Goal: Navigation & Orientation: Find specific page/section

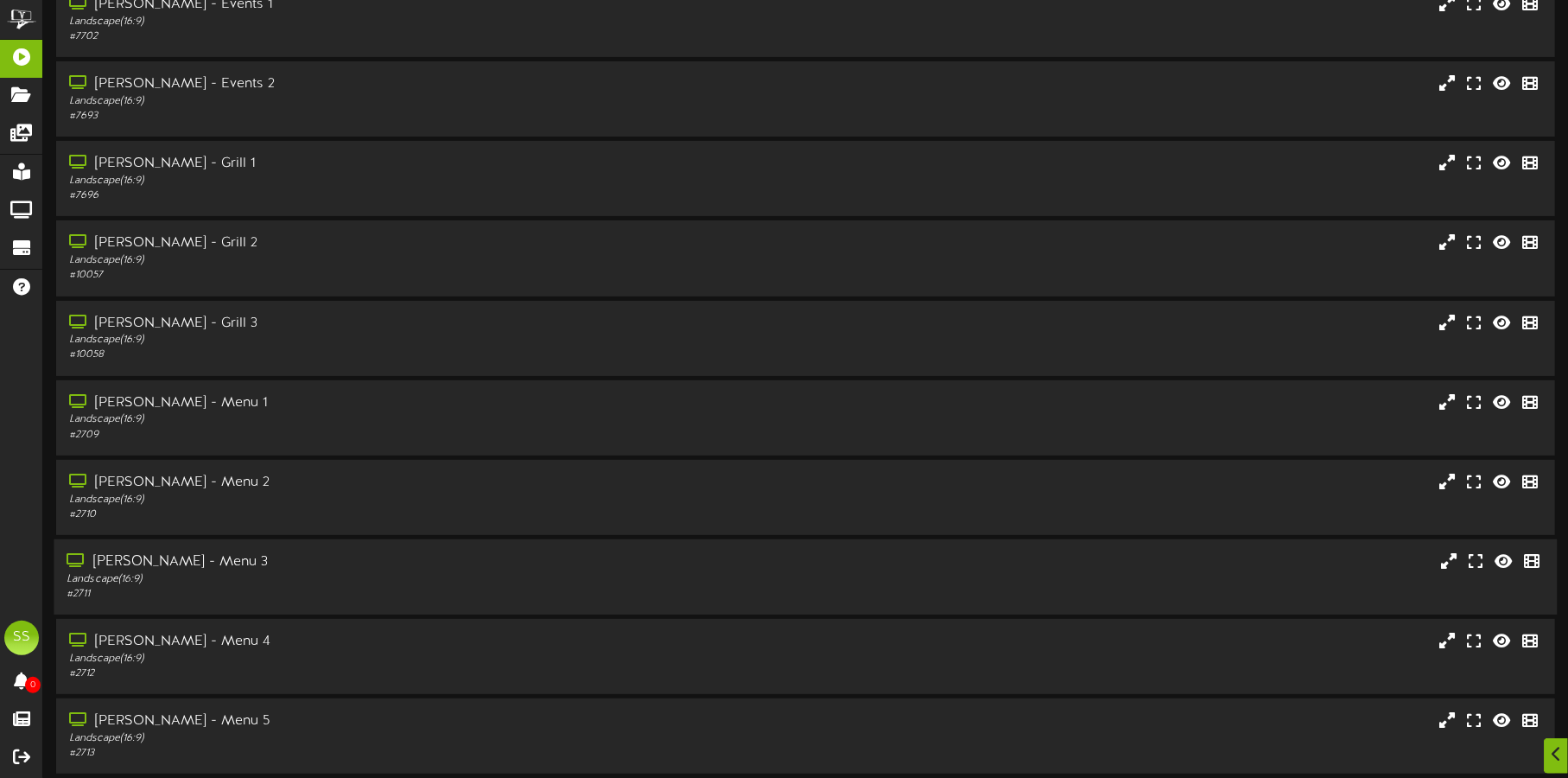
scroll to position [148, 0]
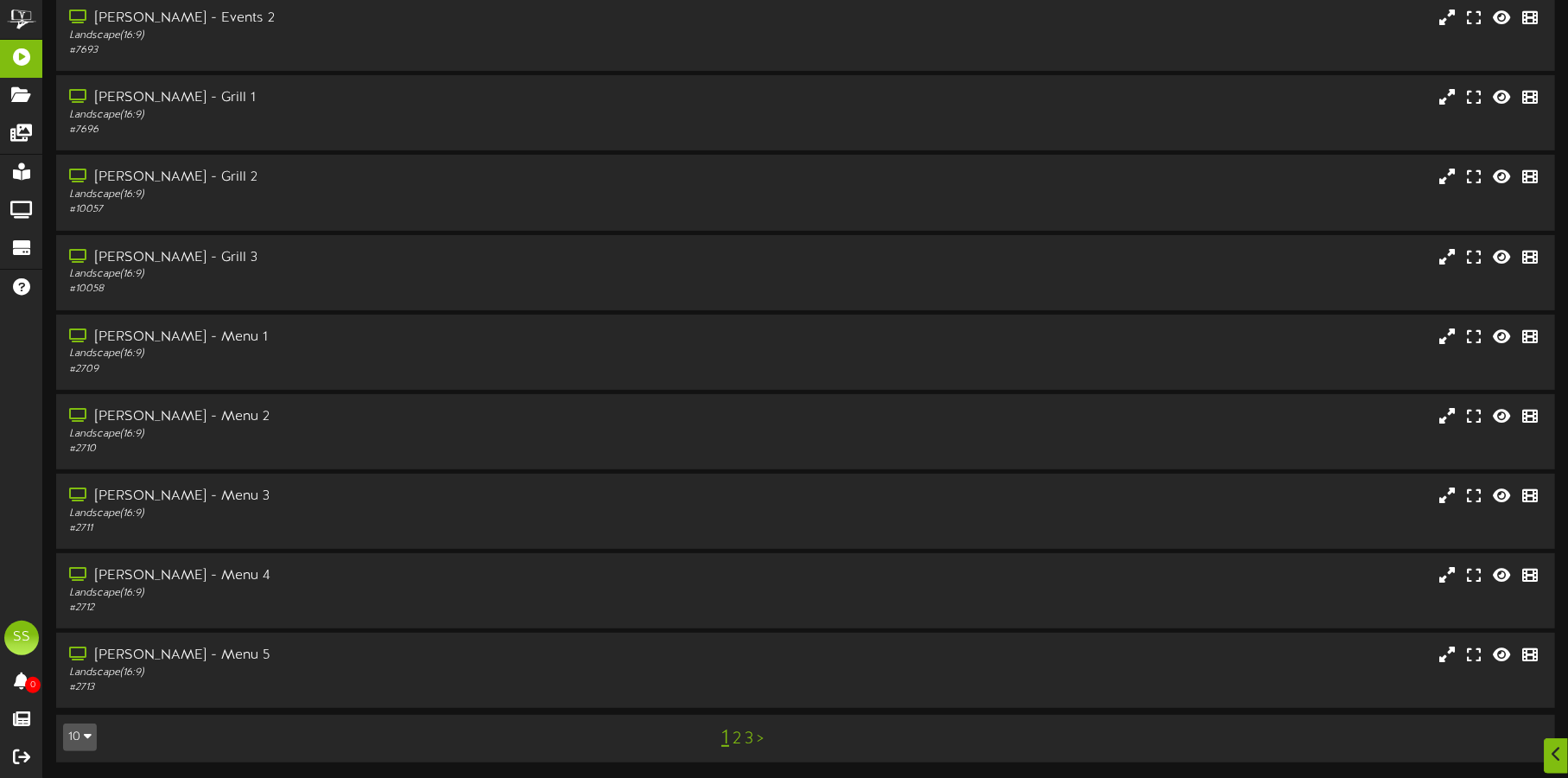
click at [74, 734] on button "10" at bounding box center [80, 737] width 33 height 28
click at [80, 712] on div "100" at bounding box center [80, 704] width 32 height 26
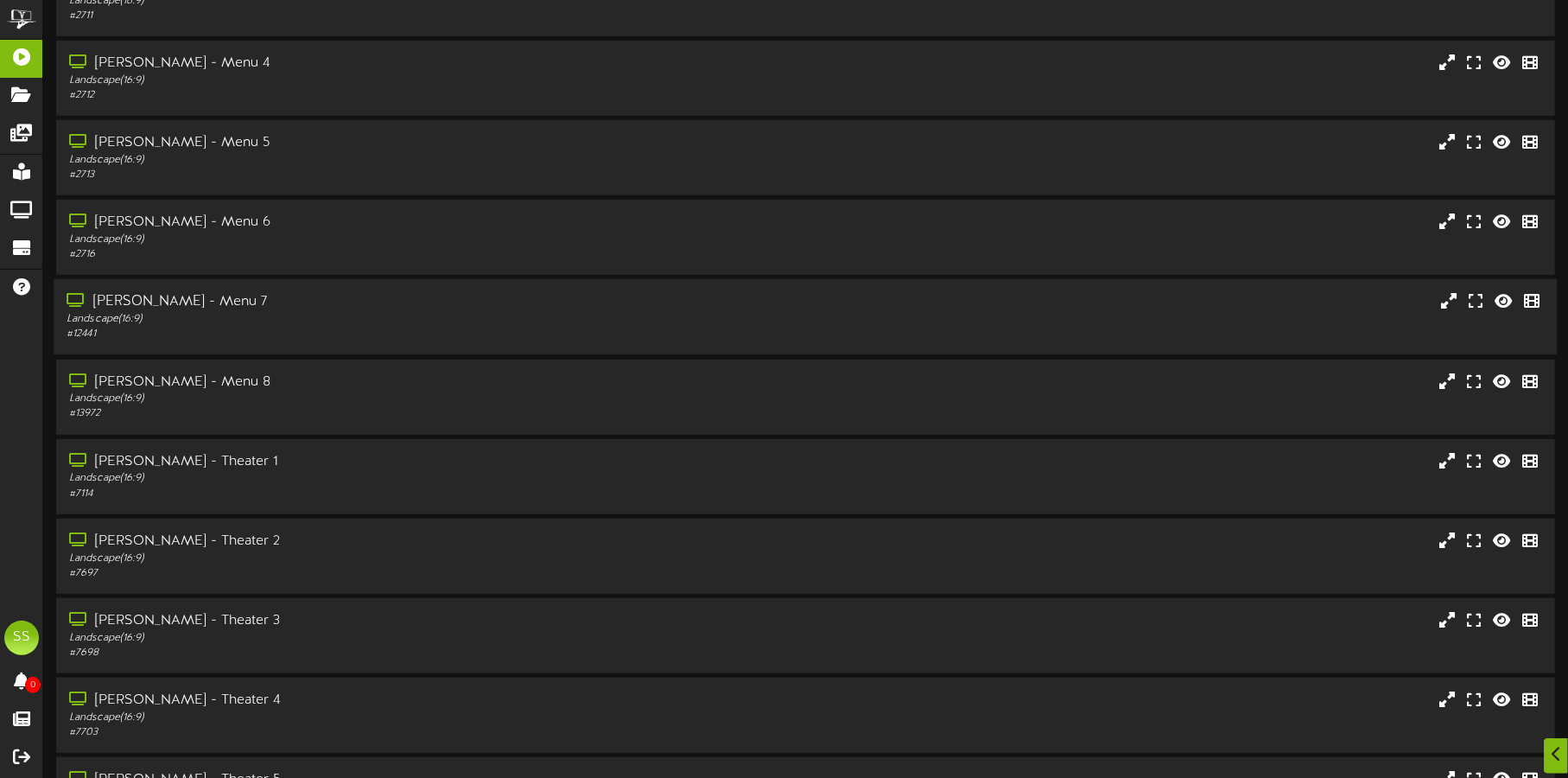
scroll to position [756, 0]
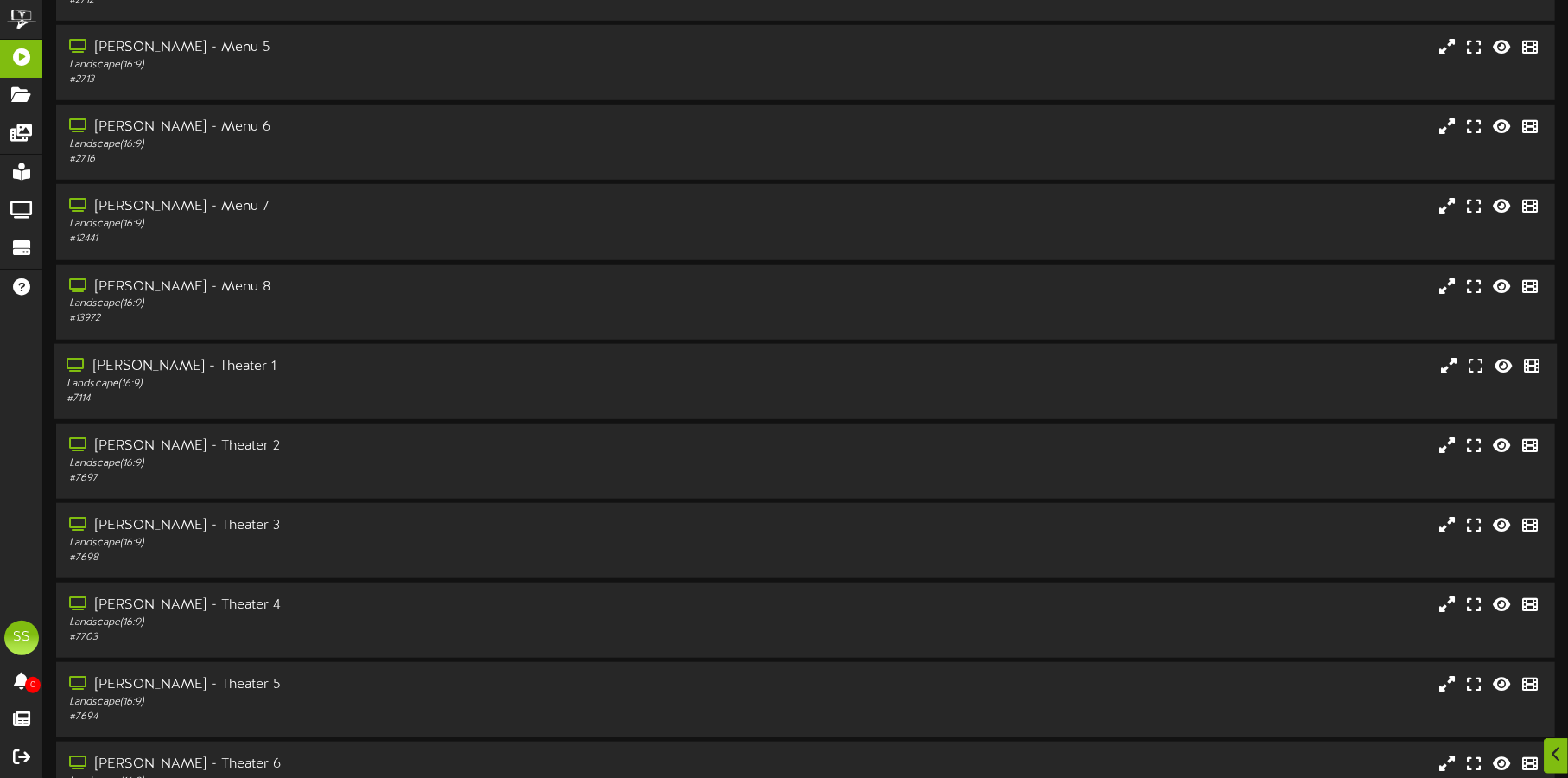
click at [409, 383] on div "Landscape ( 16:9 )" at bounding box center [367, 383] width 601 height 15
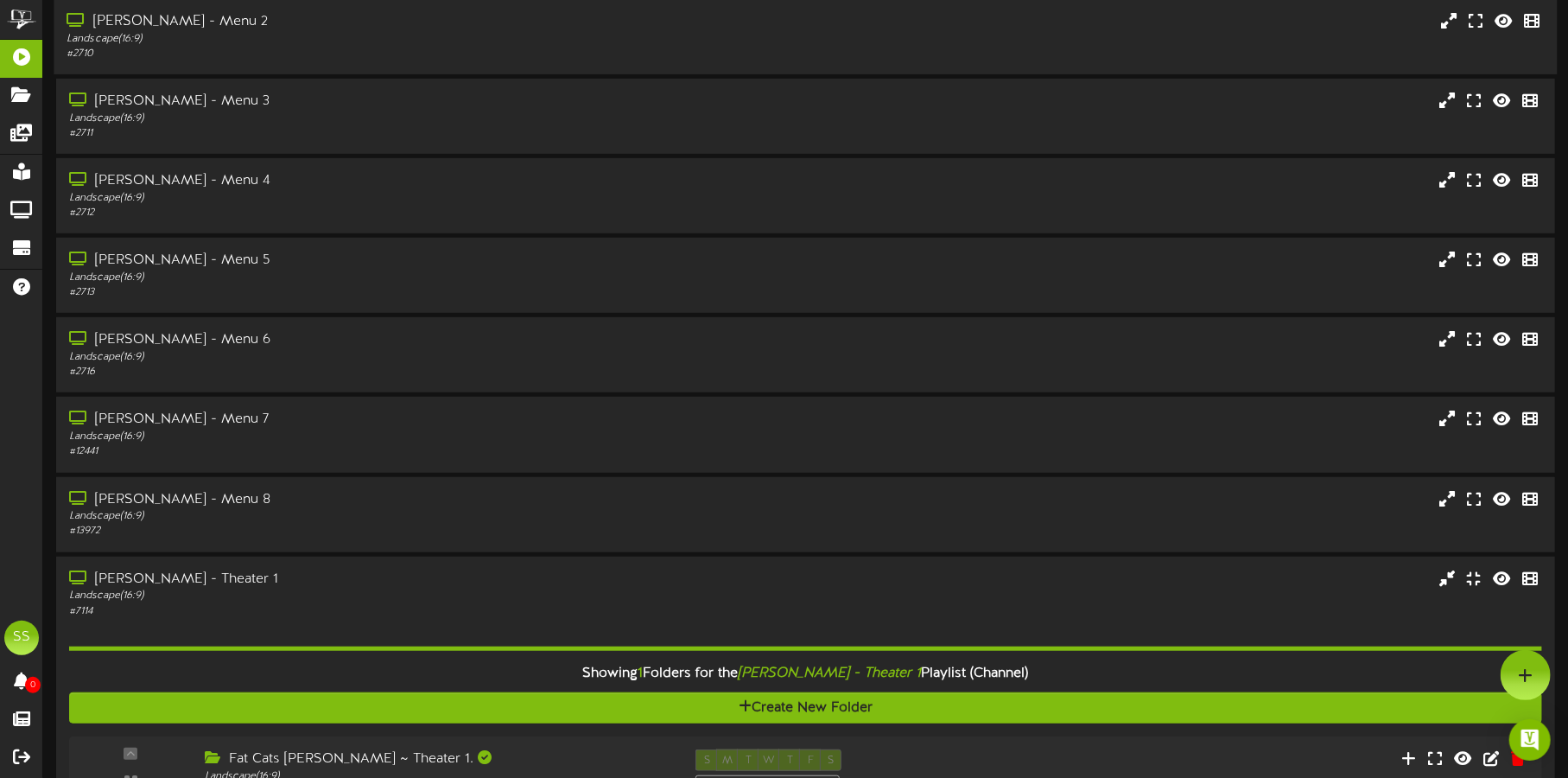
scroll to position [539, 0]
